Goal: Communication & Community: Answer question/provide support

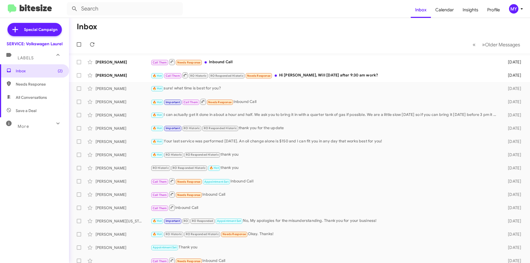
click at [19, 163] on div "Inbox (2) Needs Response All Conversations Save a Deal More Important 🔥 Hot App…" at bounding box center [34, 143] width 69 height 158
click at [114, 63] on div "[PERSON_NAME]" at bounding box center [123, 62] width 55 height 6
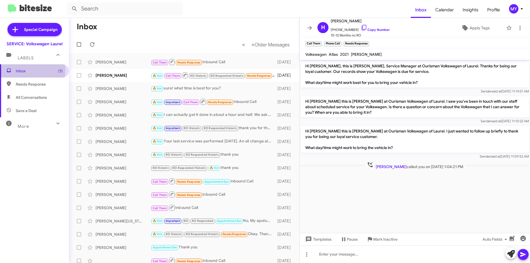
click at [25, 70] on span "Inbox (1)" at bounding box center [39, 71] width 47 height 6
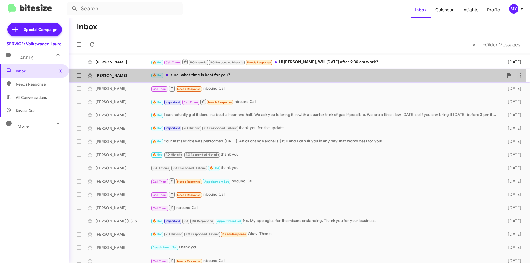
click at [206, 74] on div "🔥 Hot sure! what time is best for you?" at bounding box center [327, 75] width 353 height 6
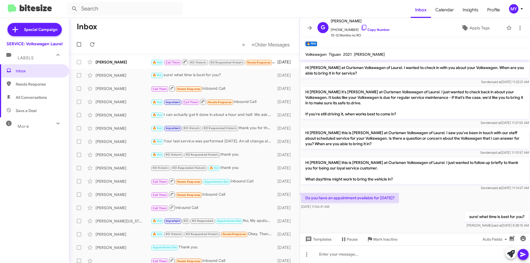
scroll to position [91, 0]
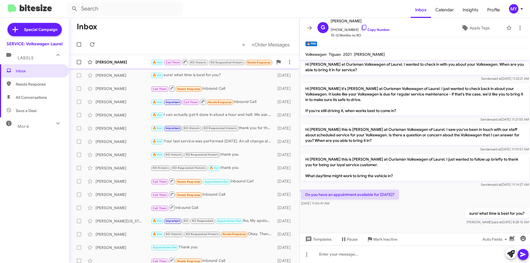
click at [121, 64] on div "[PERSON_NAME]" at bounding box center [123, 62] width 55 height 6
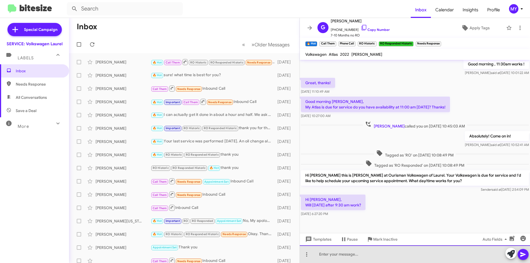
click at [335, 253] on div at bounding box center [415, 255] width 230 height 18
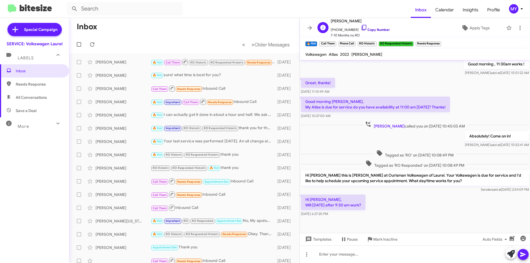
click at [374, 30] on link "Copy Number" at bounding box center [375, 30] width 29 height 4
click at [402, 253] on div at bounding box center [415, 255] width 230 height 18
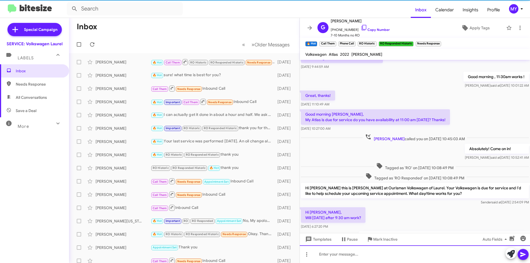
scroll to position [82, 0]
